Goal: Book appointment/travel/reservation

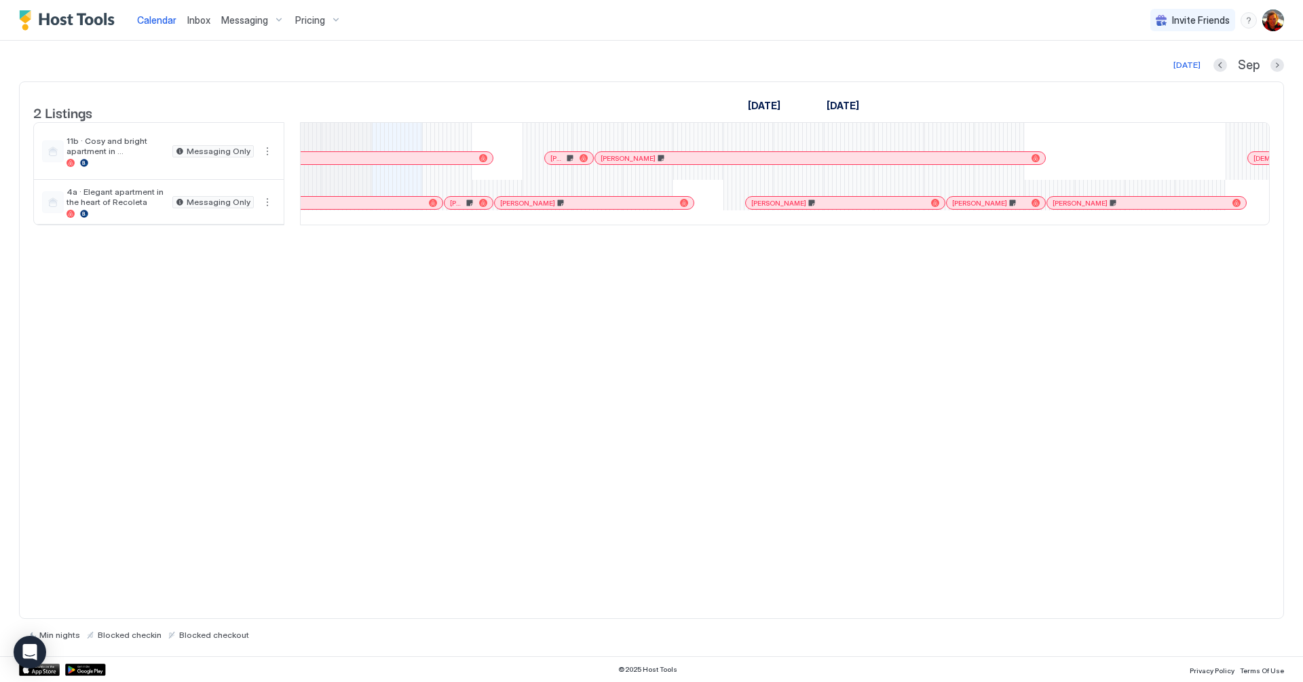
scroll to position [0, 729]
click at [763, 305] on div "2 Listings [DATE] [DATE] 6 Sat 7 Sun 8 Mon 9 Tue 10 Wed 11 Thu 12 Fri 13 Sat 14…" at bounding box center [651, 349] width 1265 height 537
click at [452, 208] on div "[PERSON_NAME]" at bounding box center [472, 203] width 48 height 9
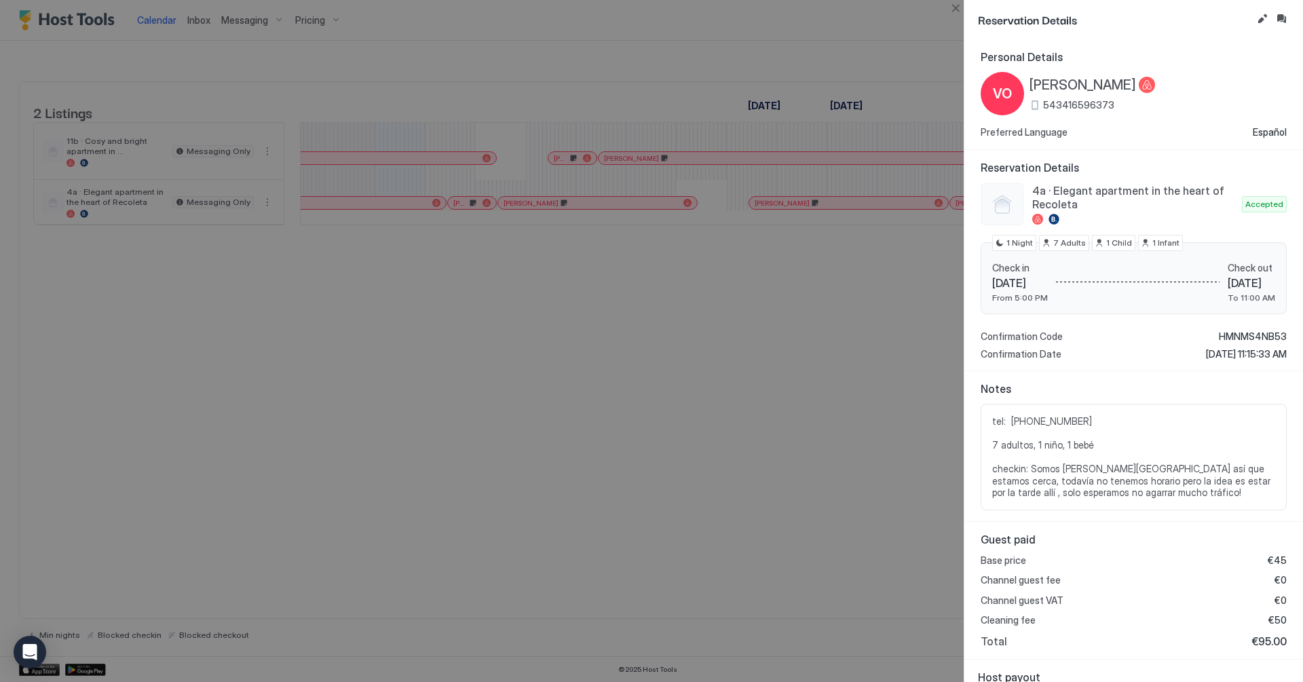
click at [717, 356] on div at bounding box center [651, 341] width 1303 height 682
click at [957, 11] on button "Close" at bounding box center [955, 8] width 16 height 16
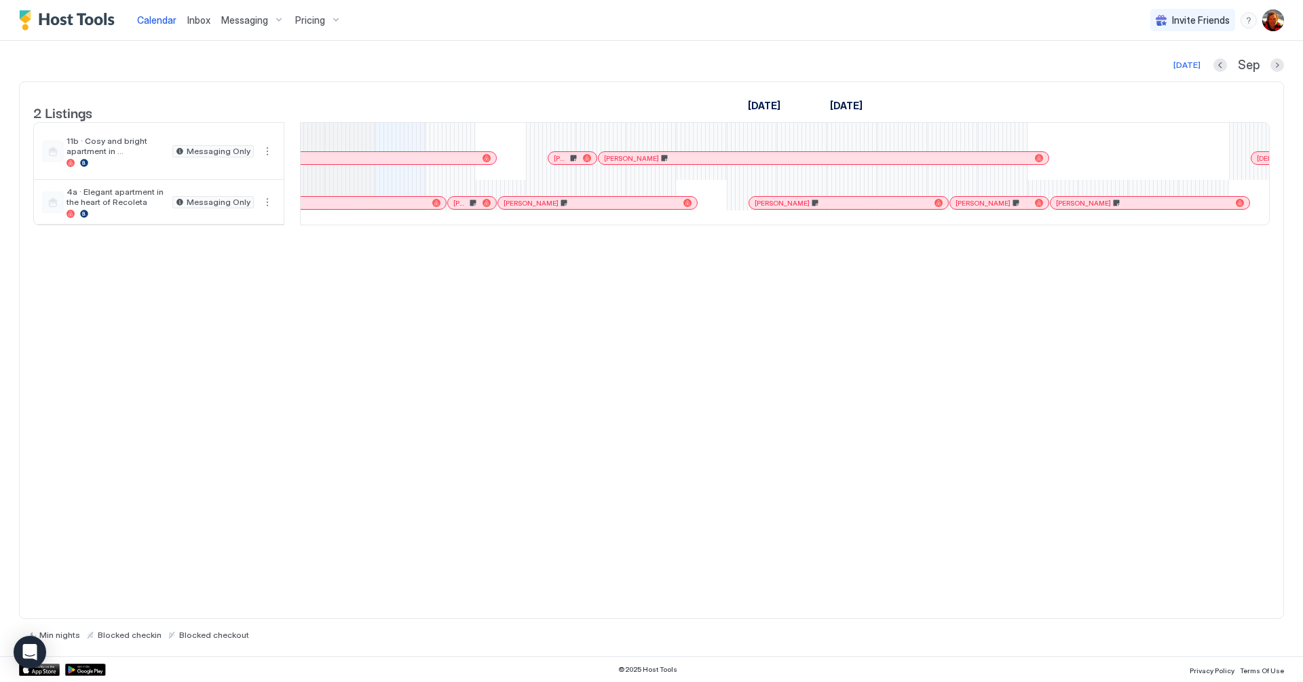
click at [661, 208] on div at bounding box center [662, 202] width 11 height 11
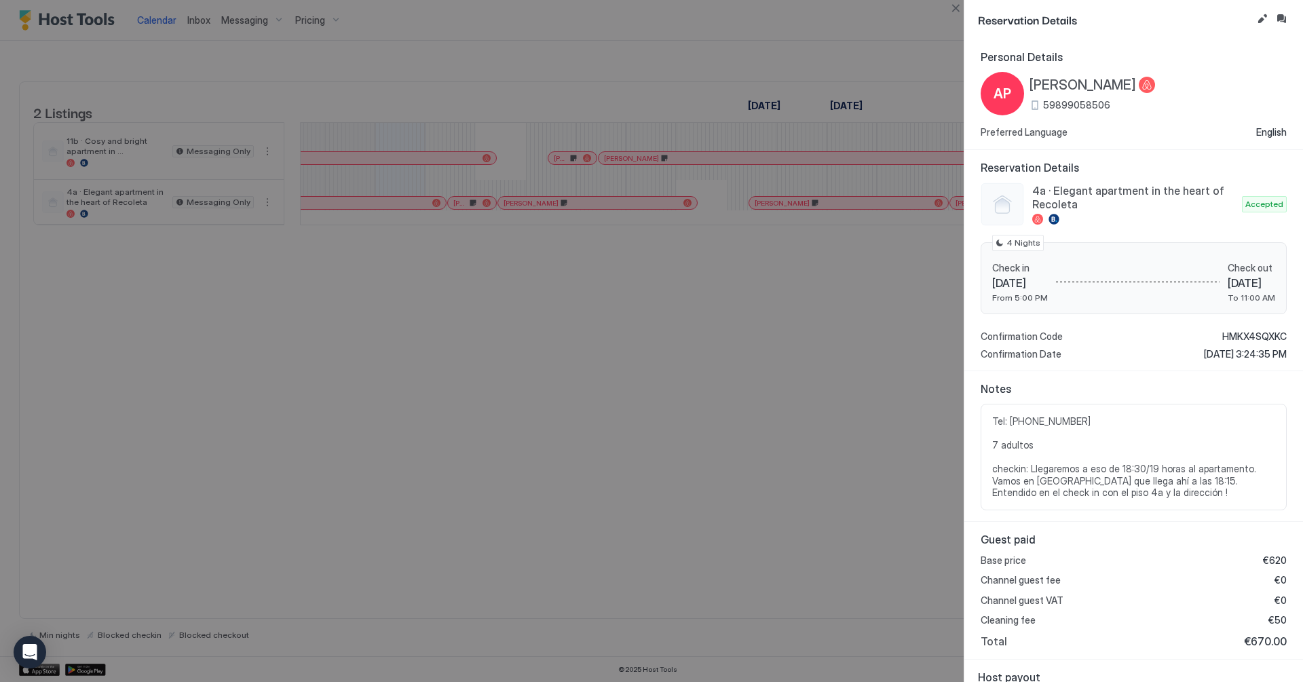
scroll to position [112, 0]
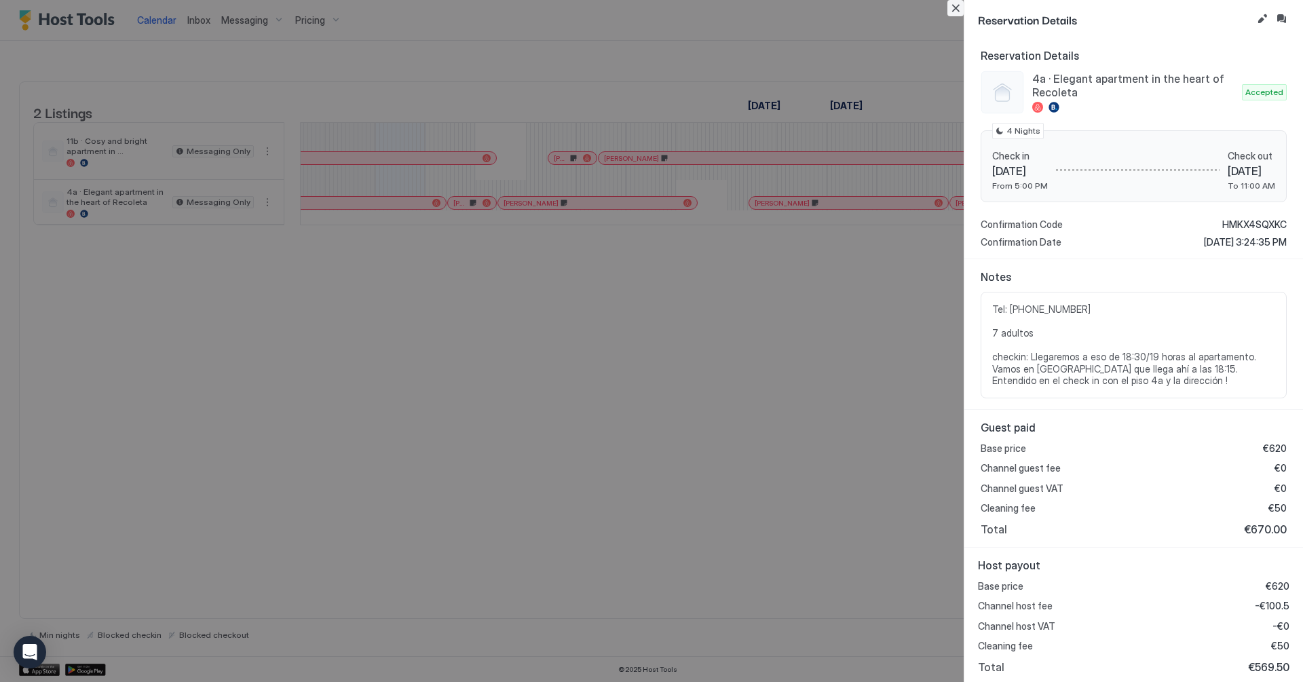
click at [956, 9] on button "Close" at bounding box center [955, 8] width 16 height 16
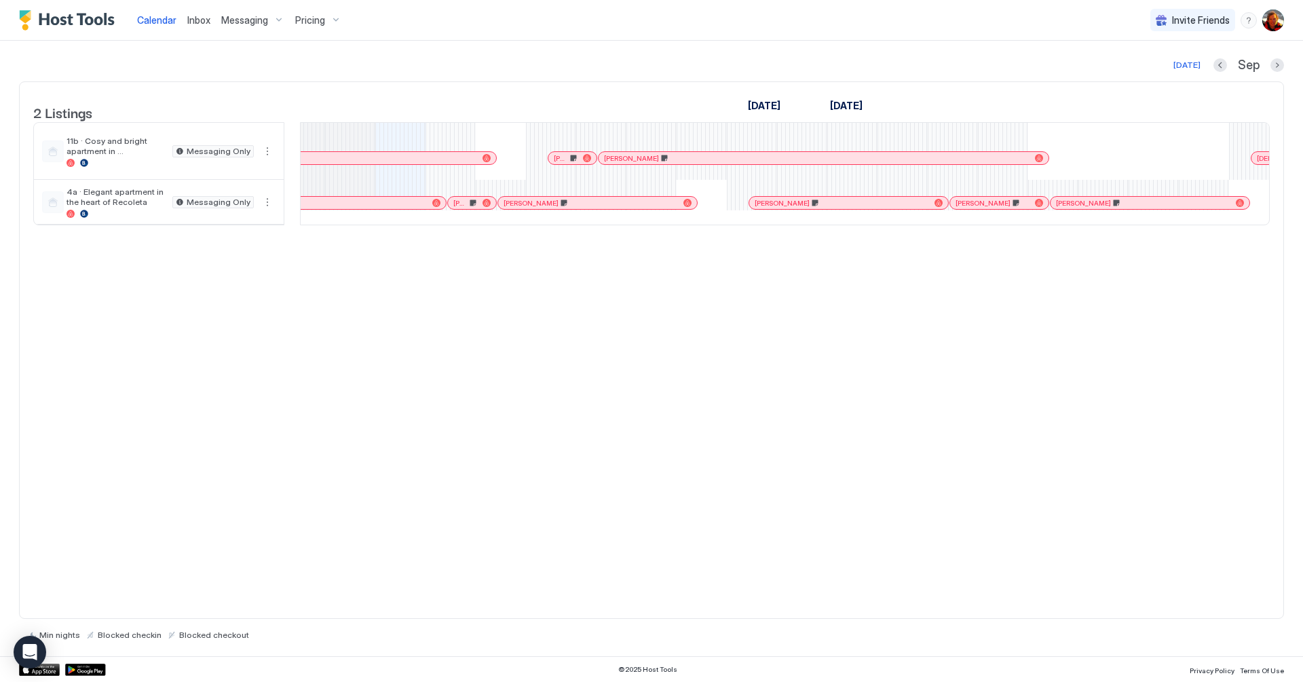
drag, startPoint x: 750, startPoint y: 104, endPoint x: 898, endPoint y: 104, distance: 147.2
click at [898, 104] on tr "[DATE] [DATE]" at bounding box center [901, 106] width 2661 height 20
drag, startPoint x: 898, startPoint y: 104, endPoint x: 676, endPoint y: 96, distance: 221.3
click at [676, 96] on tr "[DATE] [DATE]" at bounding box center [901, 106] width 2661 height 20
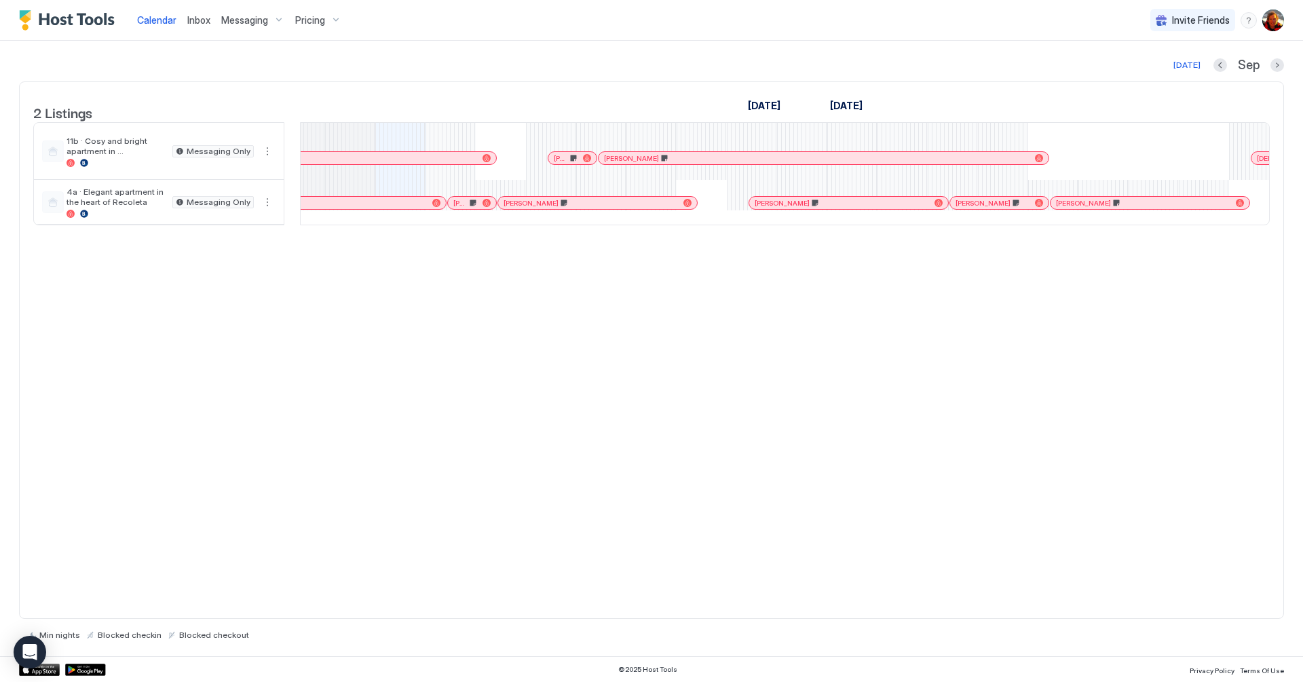
click at [808, 282] on div "2 Listings [DATE] [DATE] 6 Sat 7 Sun 8 Mon 9 Tue 10 Wed 11 Thu 12 Fri 13 Sat 14…" at bounding box center [651, 349] width 1265 height 537
drag, startPoint x: 746, startPoint y: 104, endPoint x: 939, endPoint y: 106, distance: 192.7
click at [939, 106] on tr "[DATE] [DATE]" at bounding box center [901, 106] width 2661 height 20
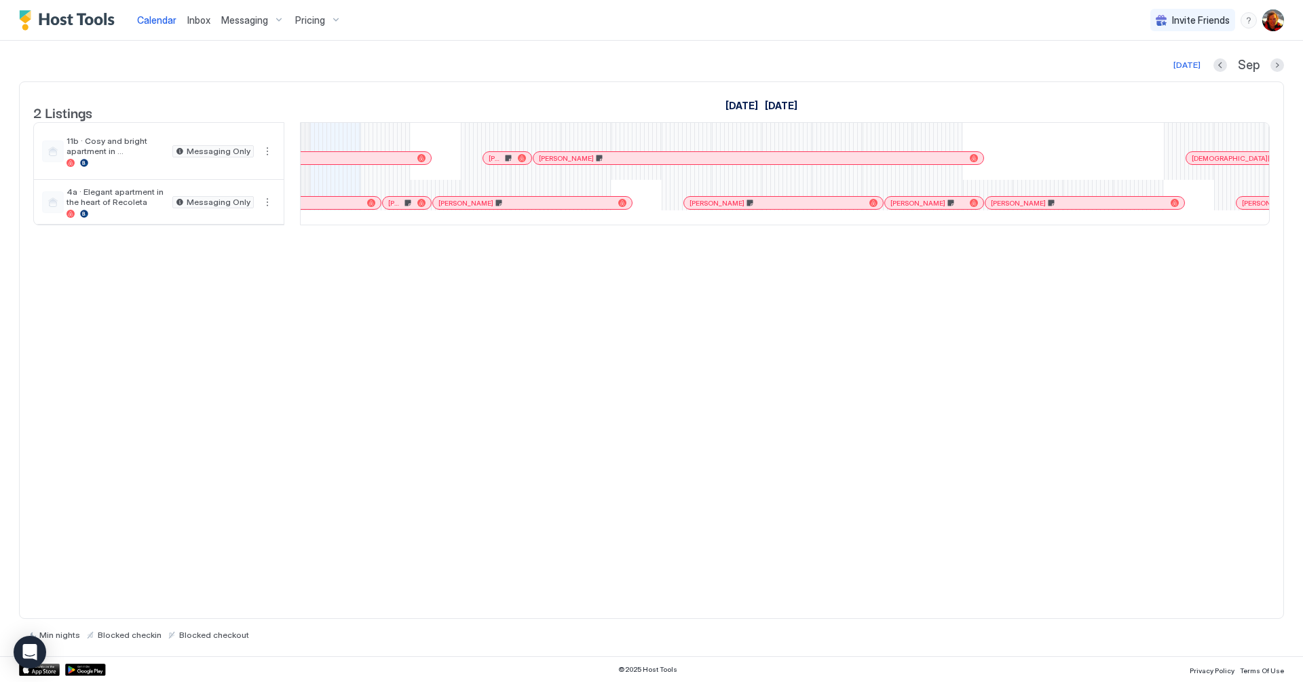
scroll to position [0, 0]
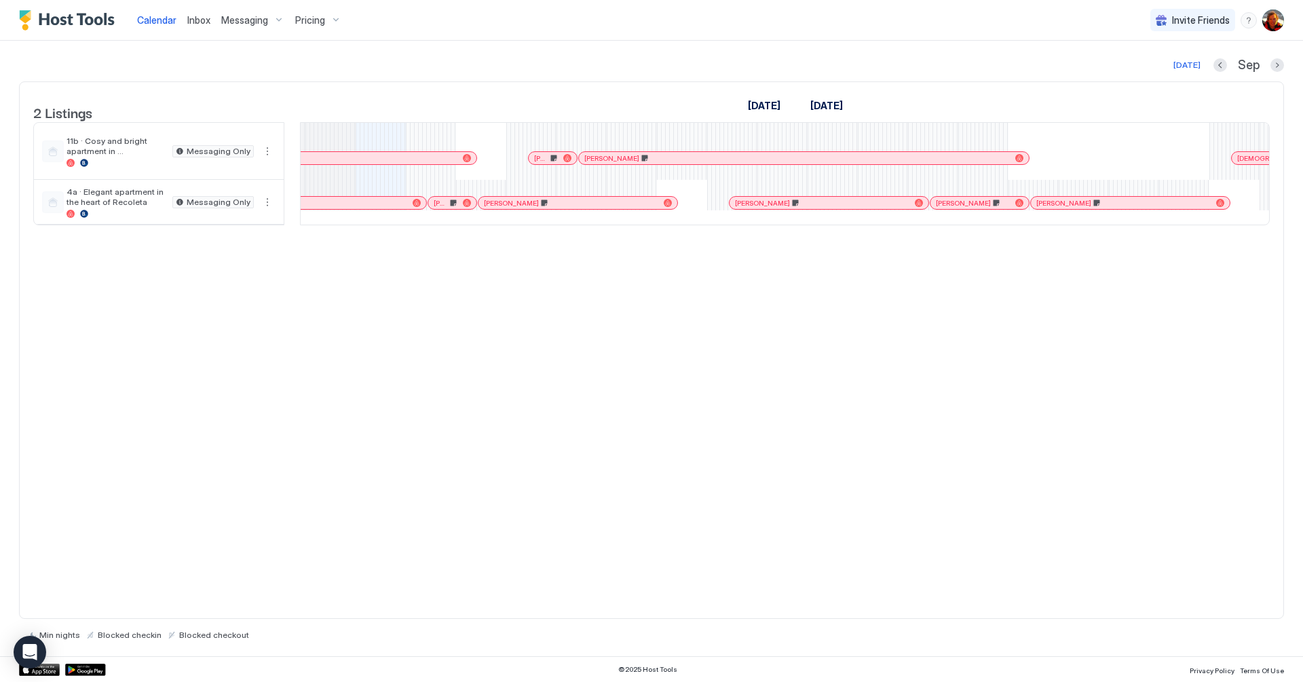
drag, startPoint x: 729, startPoint y: 104, endPoint x: 906, endPoint y: 101, distance: 177.8
click at [906, 101] on tr "[DATE] [DATE]" at bounding box center [882, 106] width 2661 height 20
